Goal: Answer question/provide support: Share knowledge or assist other users

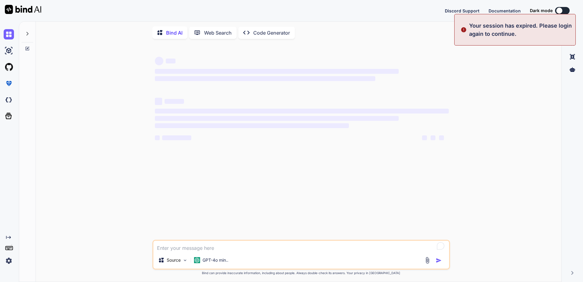
type textarea "x"
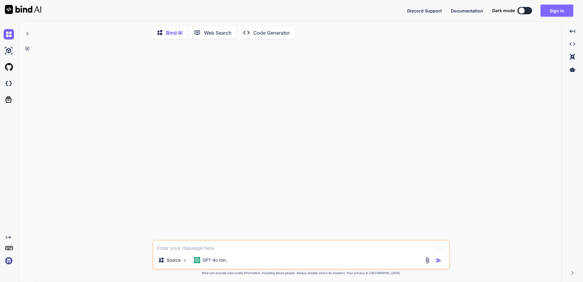
click at [544, 13] on button "Sign in" at bounding box center [556, 11] width 33 height 12
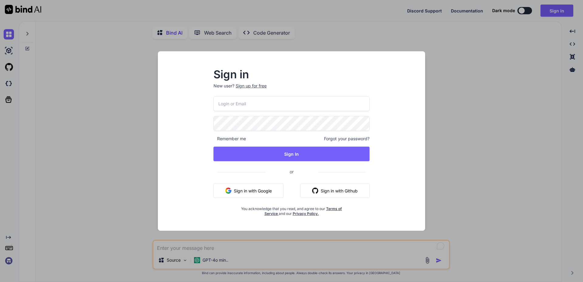
type input "[EMAIL_ADDRESS][DOMAIN_NAME]"
click at [278, 105] on input "[EMAIL_ADDRESS][DOMAIN_NAME]" at bounding box center [291, 103] width 156 height 15
click at [410, 136] on div "Sign in New user? Sign up for free [EMAIL_ADDRESS][DOMAIN_NAME] Remember me For…" at bounding box center [291, 146] width 257 height 169
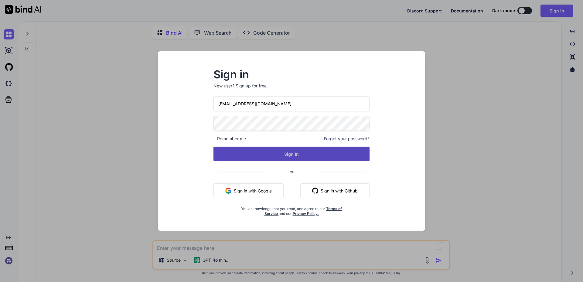
click at [297, 156] on button "Sign In" at bounding box center [291, 154] width 156 height 15
click at [240, 155] on button "Sign In" at bounding box center [291, 154] width 156 height 15
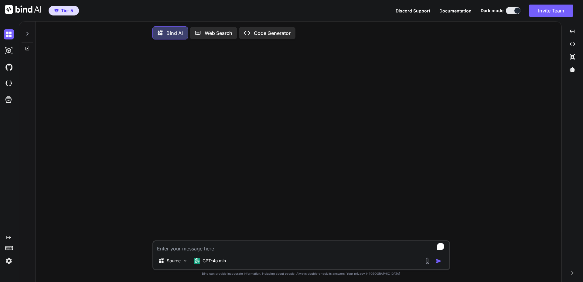
click at [233, 249] on textarea "To enrich screen reader interactions, please activate Accessibility in Grammarl…" at bounding box center [301, 246] width 296 height 11
paste textarea "Text.From(Text.Format([DOMAIN_NAME](DateTime.LocalNow()),"MMddyyyy"))"
type textarea "Can you fix this "Text.From(Text.Format([DOMAIN_NAME](DateTime.LocalNow()),"MMd…"
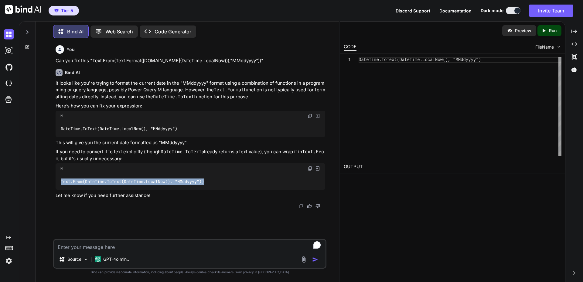
drag, startPoint x: 61, startPoint y: 182, endPoint x: 212, endPoint y: 185, distance: 150.9
click at [212, 185] on div "Text.From(DateTime.ToText(DateTime.LocalNow(), "MMddyyyy"))" at bounding box center [191, 182] width 270 height 16
copy code "Text.From(DateTime.ToText(DateTime.LocalNow(), "MMddyyyy"))"
click at [114, 246] on textarea "To enrich screen reader interactions, please activate Accessibility in Grammarl…" at bounding box center [189, 245] width 271 height 11
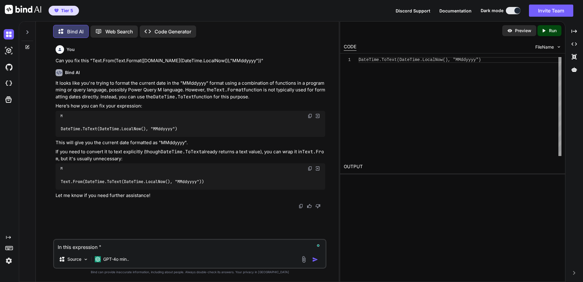
paste textarea "= Table.AddColumn(#"Reordered Columns6", "PO Number", each [IMAP] & Text.From(D…"
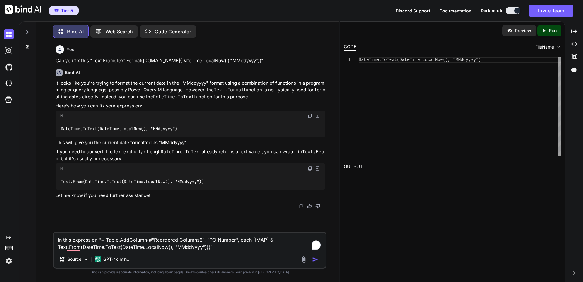
click at [99, 240] on textarea "In this expression "= Table.AddColumn(#"Reordered Columns6", "PO Number", each …" at bounding box center [189, 242] width 271 height 18
click at [223, 246] on textarea "In this expression in Power Query "= Table.AddColumn(#"Reordered Columns6", "PO…" at bounding box center [189, 242] width 271 height 18
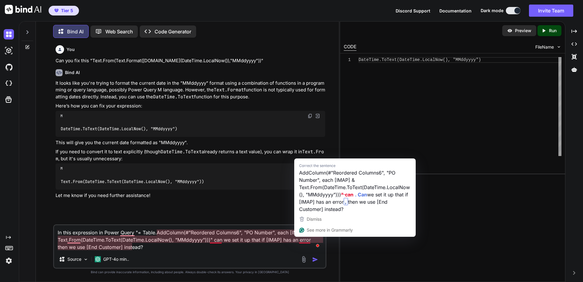
click at [310, 240] on textarea "In this expression in Power Query "= Table.AddColumn(#"Reordered Columns6", "PO…" at bounding box center [189, 238] width 271 height 26
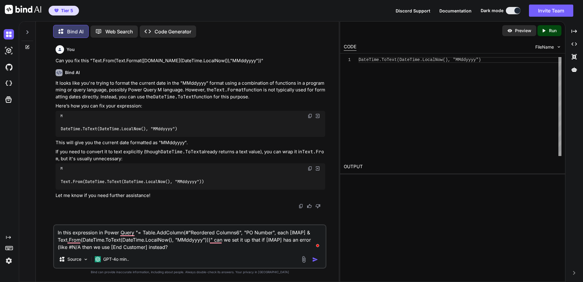
type textarea "In this expression in Power Query "= Table.AddColumn(#"Reordered Columns6", "PO…"
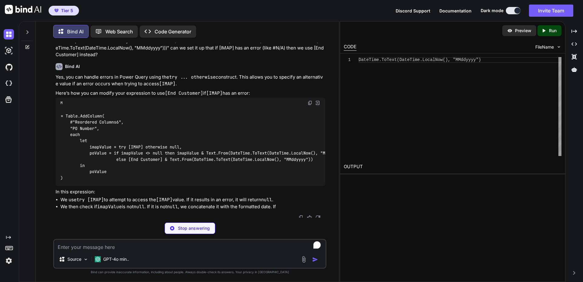
scroll to position [192, 0]
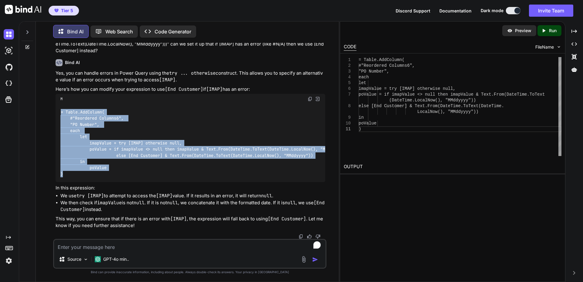
drag, startPoint x: 61, startPoint y: 110, endPoint x: 92, endPoint y: 171, distance: 68.4
click at [92, 171] on div "= Table.AddColumn( #"Reordered Columns6", "PO Number", each let imapValue = try…" at bounding box center [191, 143] width 270 height 78
copy code "= Table.AddColumn( #"Reordered Columns6", "PO Number", each let imapValue = try…"
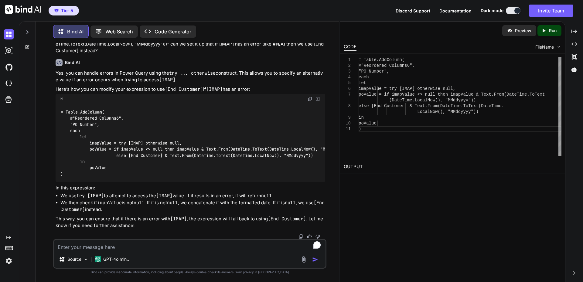
click at [106, 246] on textarea "To enrich screen reader interactions, please activate Accessibility in Grammarl…" at bounding box center [189, 245] width 271 height 11
paste textarea "= Table.RenameColumns(#"Added Conditional Column1",{{"Equipment", "Equipment Nu…"
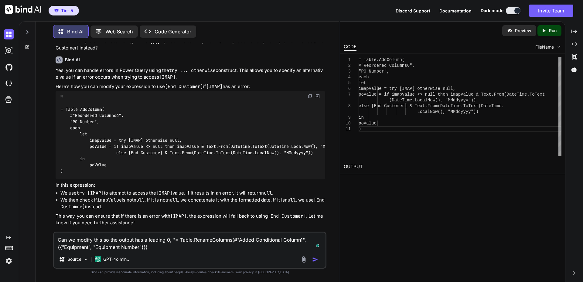
type textarea "Can we modify this so the output has a leading 0, "= Table.RenameColumns(#"Adde…"
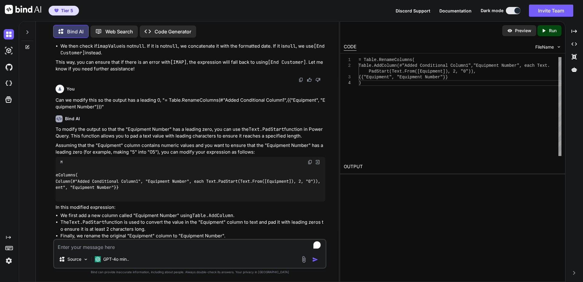
scroll to position [0, 0]
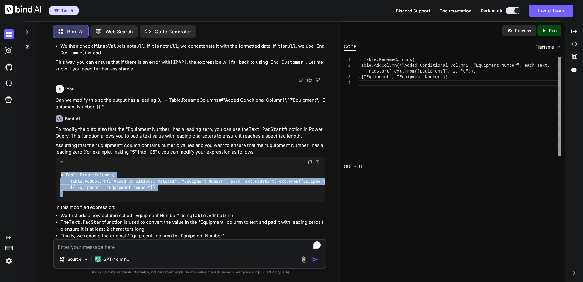
drag, startPoint x: 61, startPoint y: 179, endPoint x: 73, endPoint y: 197, distance: 21.7
click at [73, 197] on div "= Table.RenameColumns( Table.AddColumn(#"Added Conditional Column1", "Equipment…" at bounding box center [191, 184] width 270 height 35
copy code "= Table.RenameColumns( Table.AddColumn(#"Added Conditional Column1", "Equipment…"
click at [235, 186] on code "= Table.RenameColumns( Table.AddColumn(#"Added Conditional Column1", "Equipment…" at bounding box center [208, 184] width 296 height 25
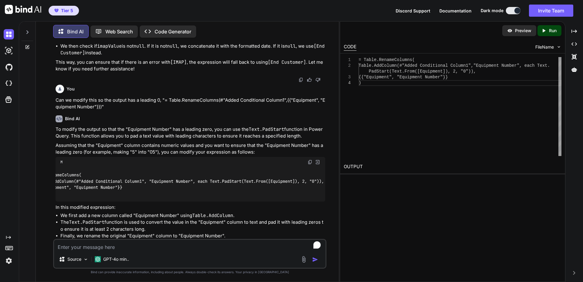
scroll to position [0, 42]
drag, startPoint x: 318, startPoint y: 186, endPoint x: 203, endPoint y: 184, distance: 114.5
click at [203, 184] on code "= Table.RenameColumns( Table.AddColumn(#"Added Conditional Column1", "Equipment…" at bounding box center [172, 184] width 296 height 25
click at [153, 248] on textarea "To enrich screen reader interactions, please activate Accessibility in Grammarl…" at bounding box center [189, 245] width 271 height 11
paste textarea "= Table.AddColumn(#"Renamed Columns2", "Start Date", each [Start Date1])"
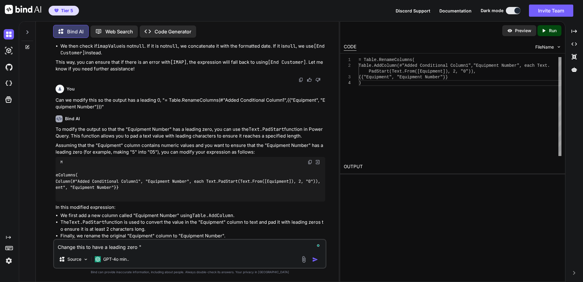
paste textarea "= Table.AddColumn(#"Renamed Columns2", "Start Date", each [Start Date1])"
type textarea "Change this to have a leading zero "= Table.AddColumn(#"Renamed Columns2", "Sta…"
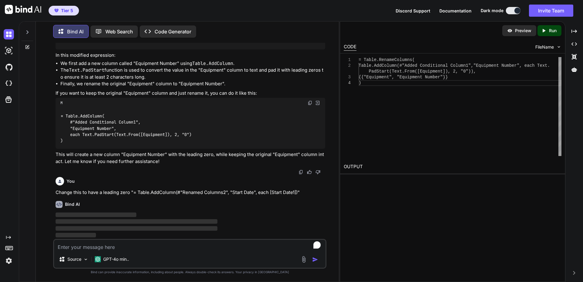
scroll to position [507, 0]
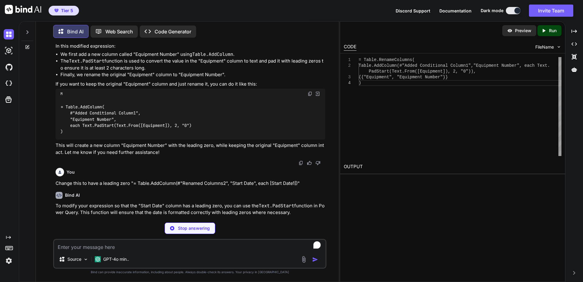
click at [74, 243] on textarea "To enrich screen reader interactions, please activate Accessibility in Grammarl…" at bounding box center [189, 245] width 271 height 11
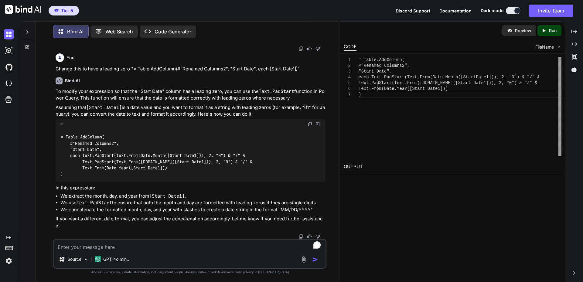
scroll to position [631, 0]
click at [134, 246] on textarea "To enrich screen reader interactions, please activate Accessibility in Grammarl…" at bounding box center [189, 245] width 271 height 11
type textarea "Start Date1 is a text field but looks like 9052025. Needs to look like 09052025"
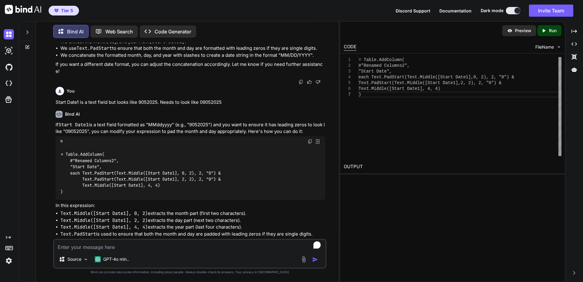
scroll to position [810, 0]
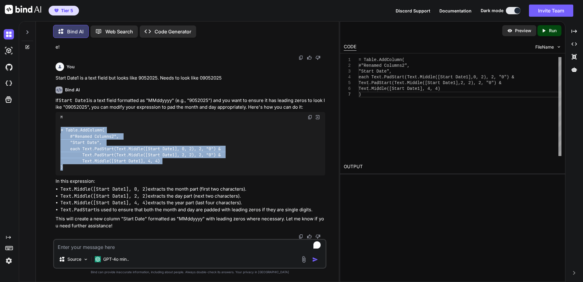
drag, startPoint x: 61, startPoint y: 130, endPoint x: 94, endPoint y: 166, distance: 48.8
click at [94, 166] on div "= Table.AddColumn( #"Renamed Columns2", "Start Date", each Text.PadStart(Text.M…" at bounding box center [191, 148] width 270 height 53
copy code "= Table.AddColumn( #"Renamed Columns2", "Start Date", each Text.PadStart(Text.M…"
